Goal: Task Accomplishment & Management: Complete application form

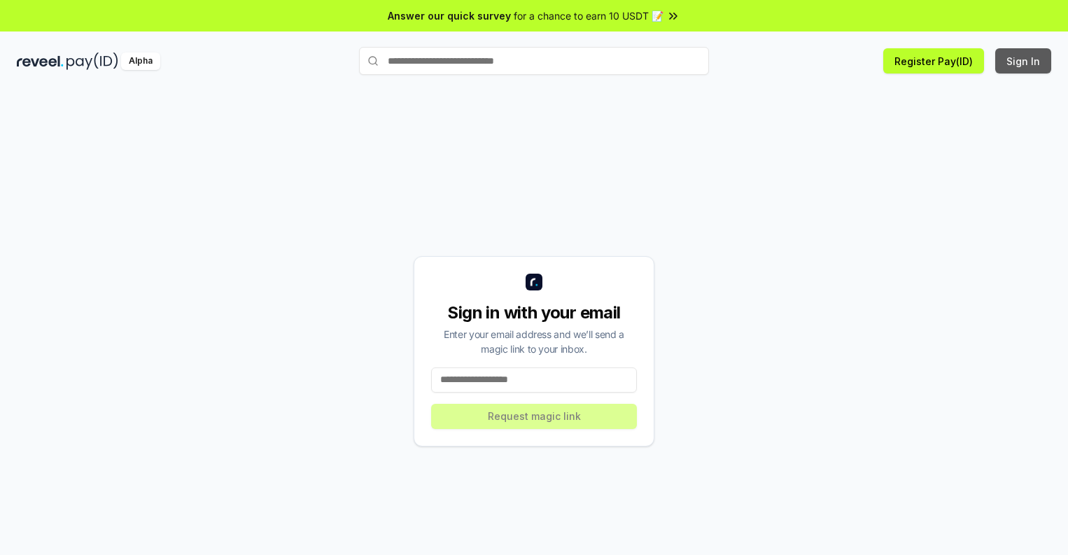
click at [1024, 61] on button "Sign In" at bounding box center [1023, 60] width 56 height 25
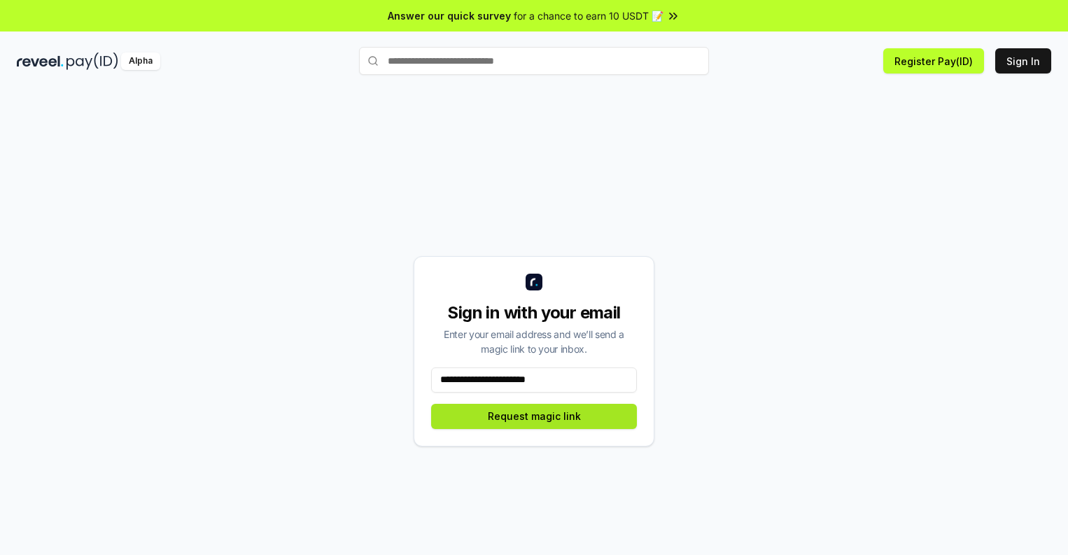
type input "**********"
click at [534, 416] on button "Request magic link" at bounding box center [534, 416] width 206 height 25
